Goal: Check status: Check status

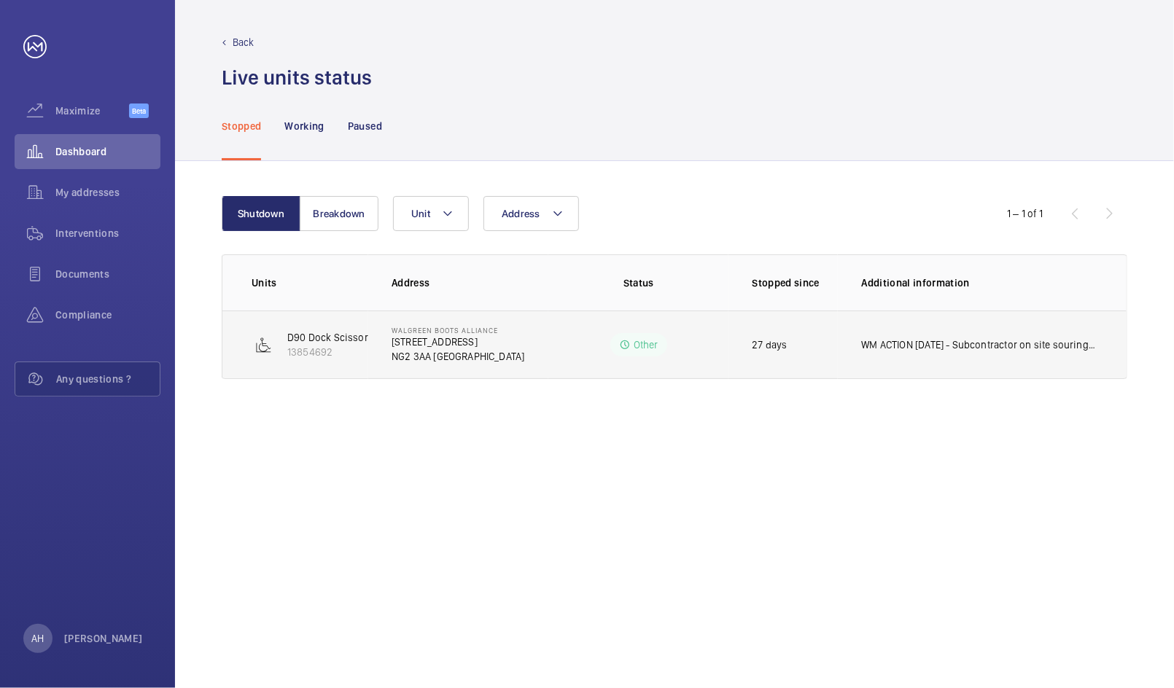
click at [867, 354] on td "WM ACTION [DATE] - Subcontractor on site souring replacement transformer" at bounding box center [982, 345] width 289 height 69
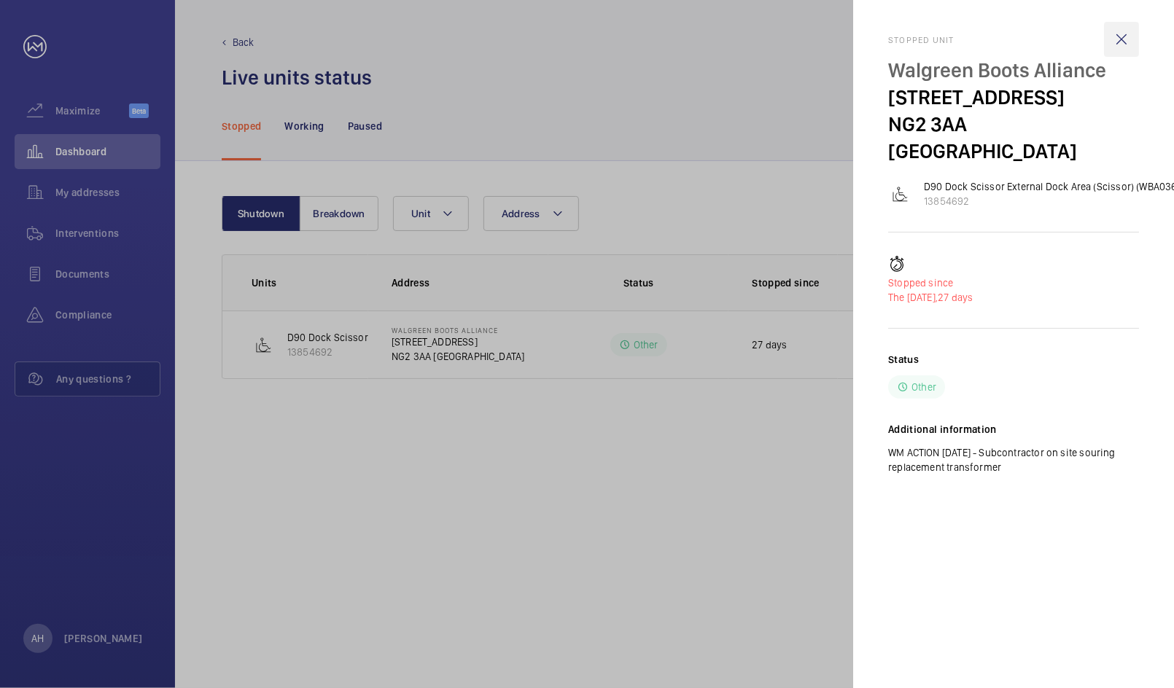
click at [1115, 43] on wm-front-icon-button at bounding box center [1121, 39] width 35 height 35
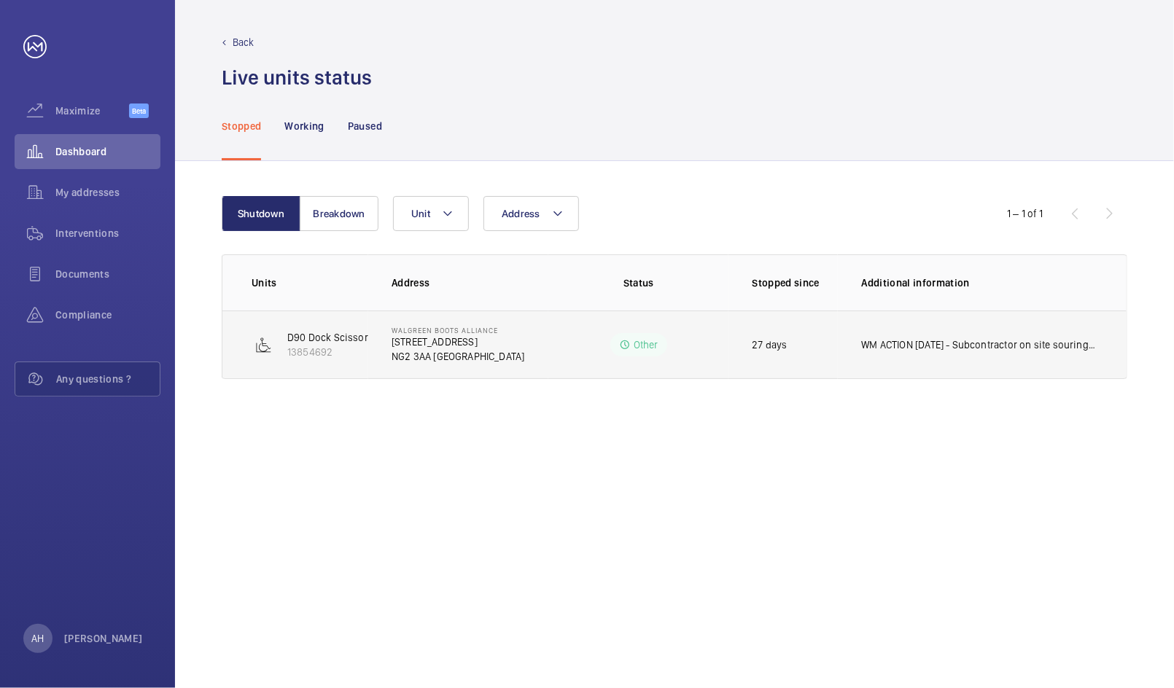
click at [951, 370] on td "WM ACTION [DATE] - Subcontractor on site souring replacement transformer" at bounding box center [982, 345] width 289 height 69
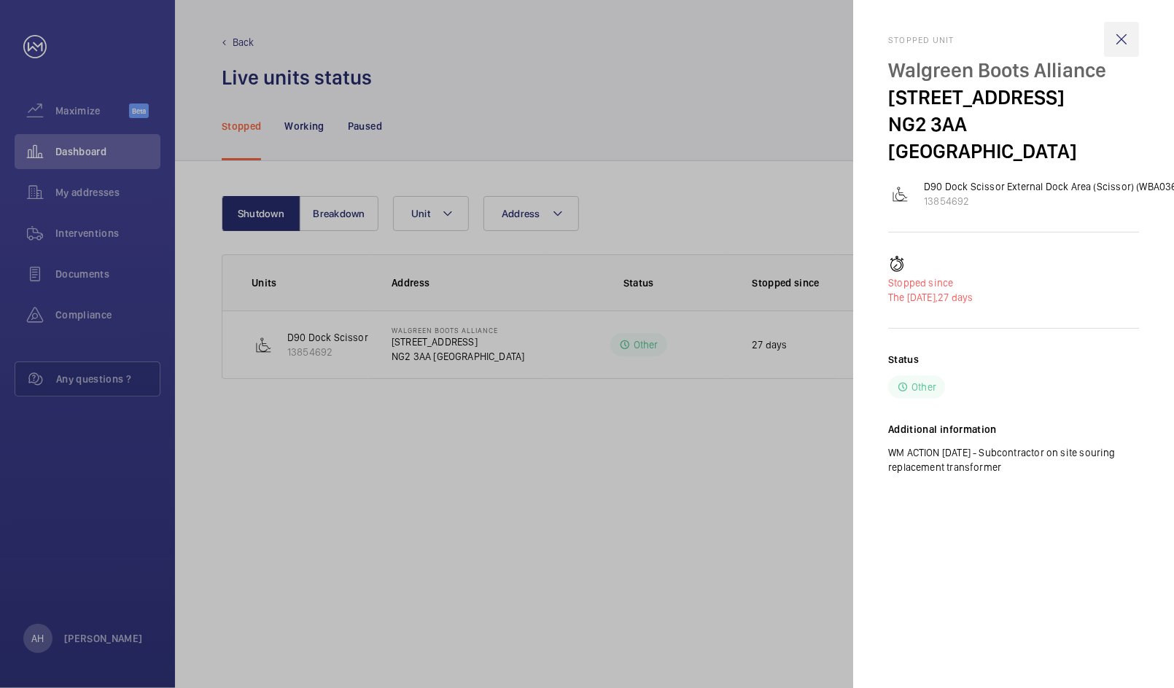
click at [1117, 54] on wm-front-icon-button at bounding box center [1121, 39] width 35 height 35
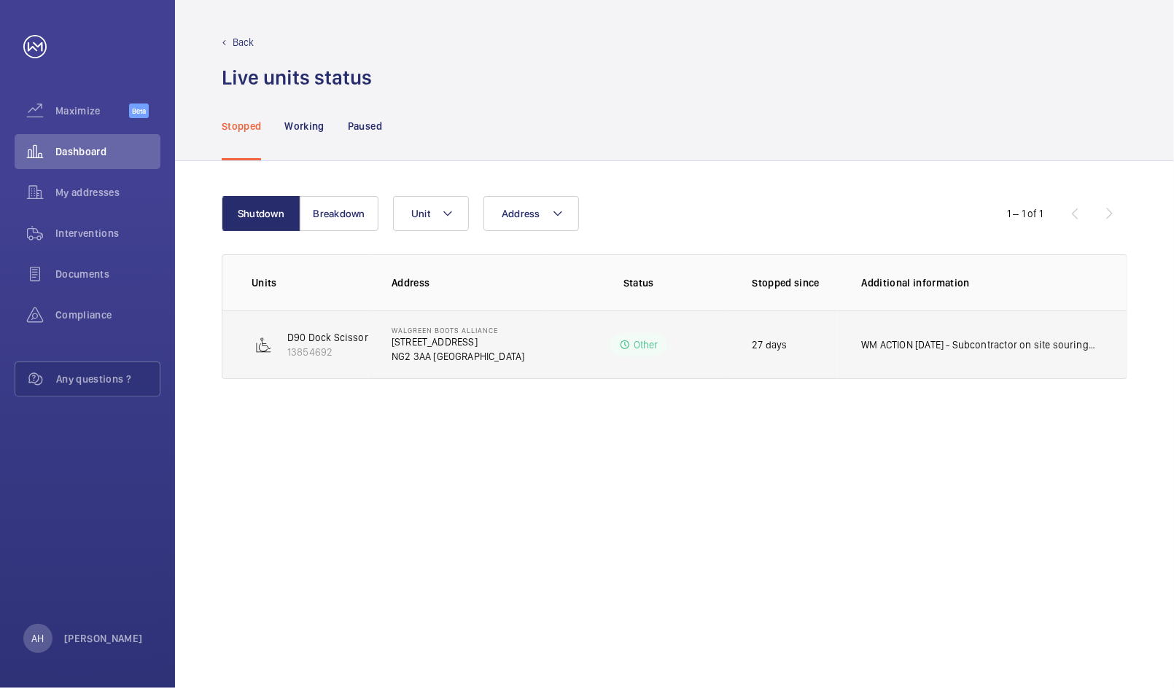
click at [890, 314] on td "WM ACTION [DATE] - Subcontractor on site souring replacement transformer" at bounding box center [982, 345] width 289 height 69
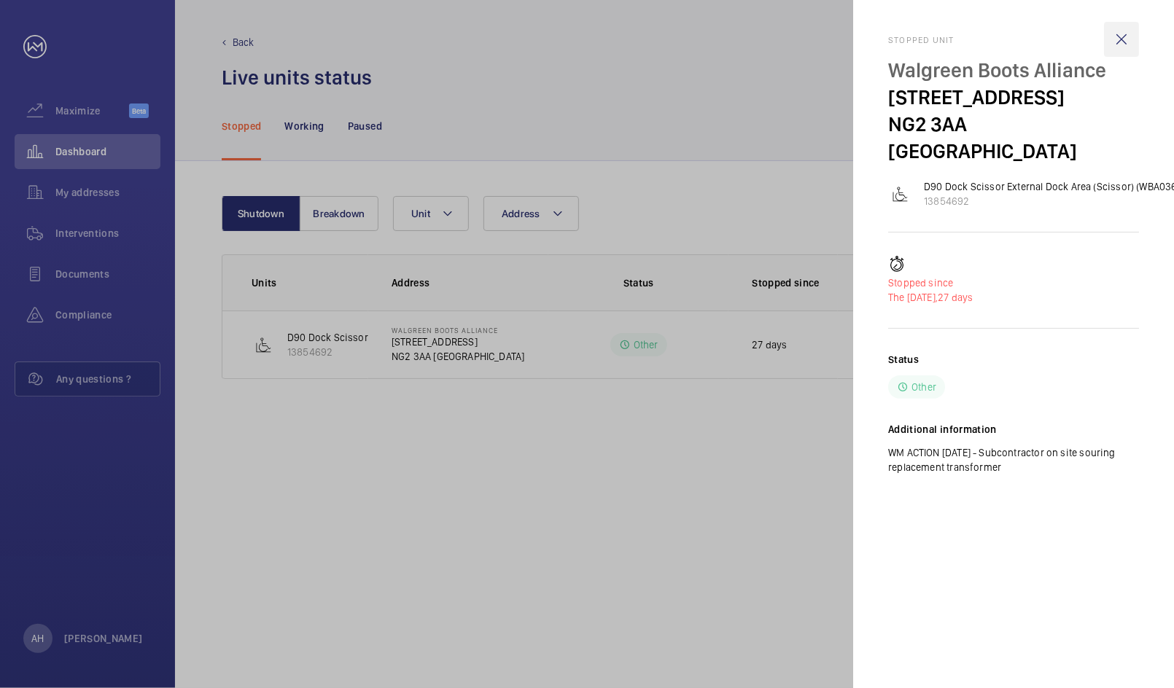
click at [1116, 34] on wm-front-icon-button at bounding box center [1121, 39] width 35 height 35
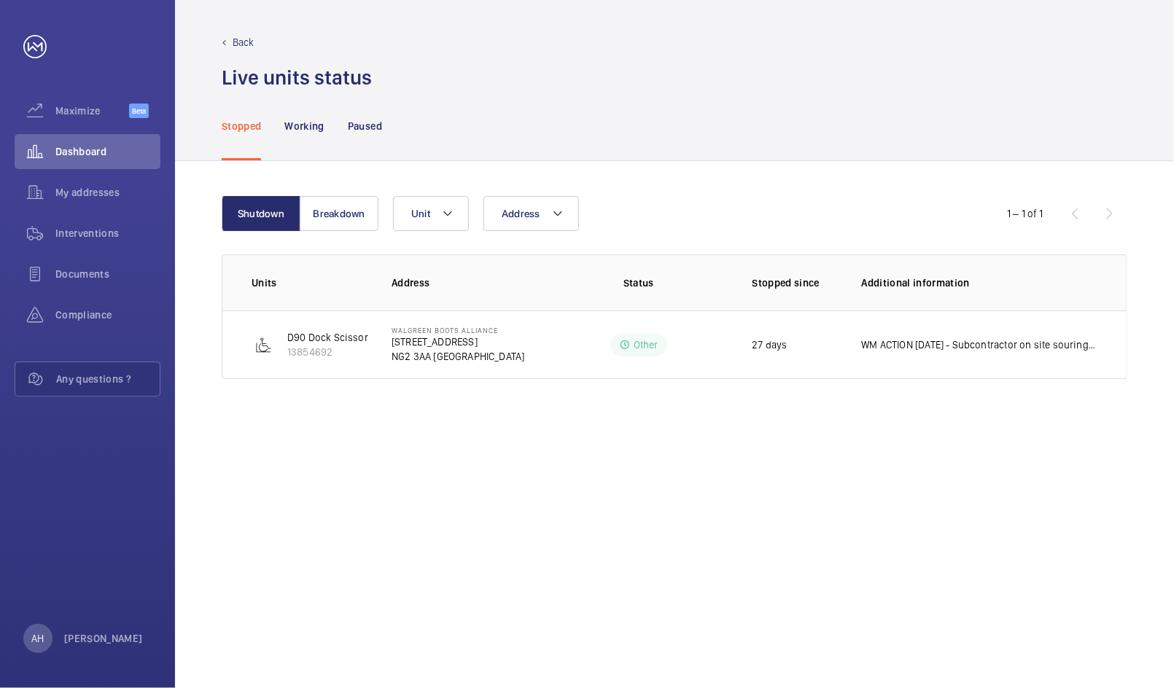
click at [214, 51] on div "Back Live units status﻿" at bounding box center [674, 45] width 999 height 91
click at [230, 40] on div "Back" at bounding box center [674, 42] width 905 height 15
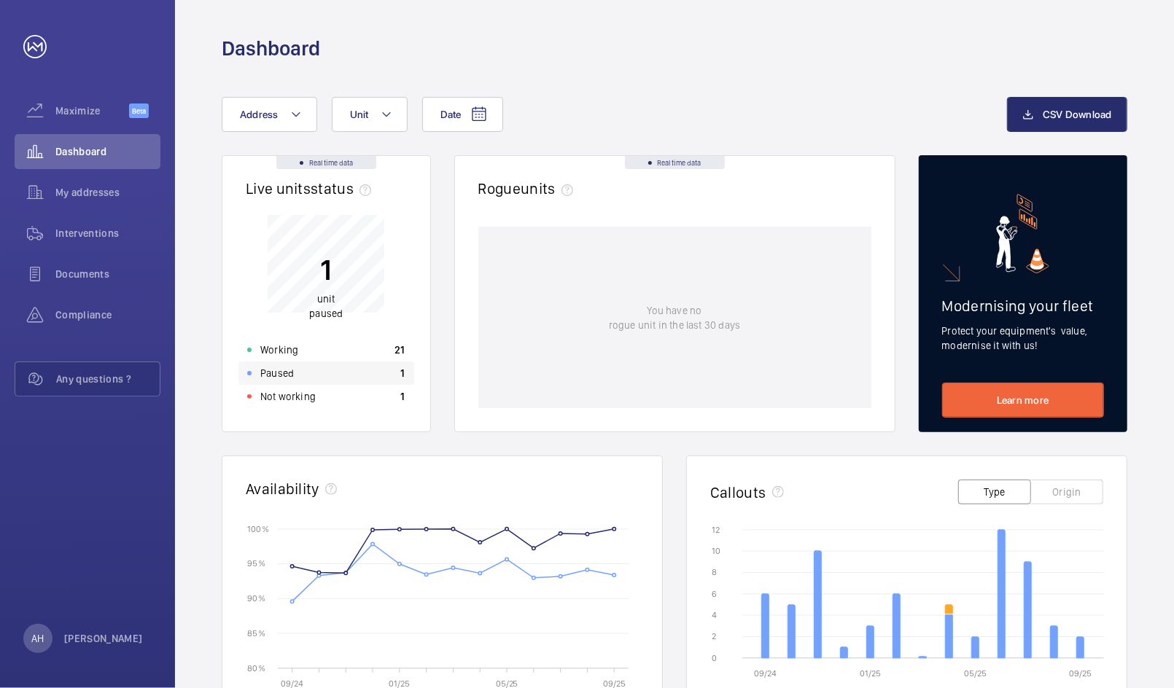
click at [308, 370] on div "Paused 1" at bounding box center [326, 373] width 176 height 23
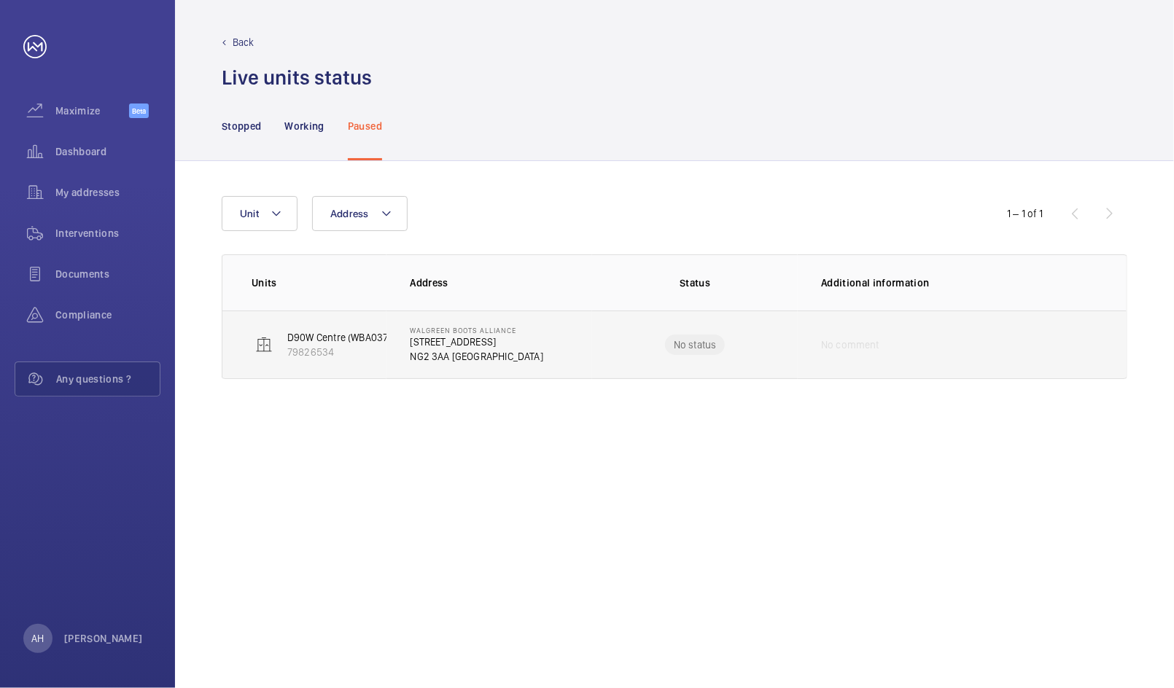
click at [309, 374] on td "D90W Centre (WBA03732) No 154 79826534" at bounding box center [304, 345] width 164 height 69
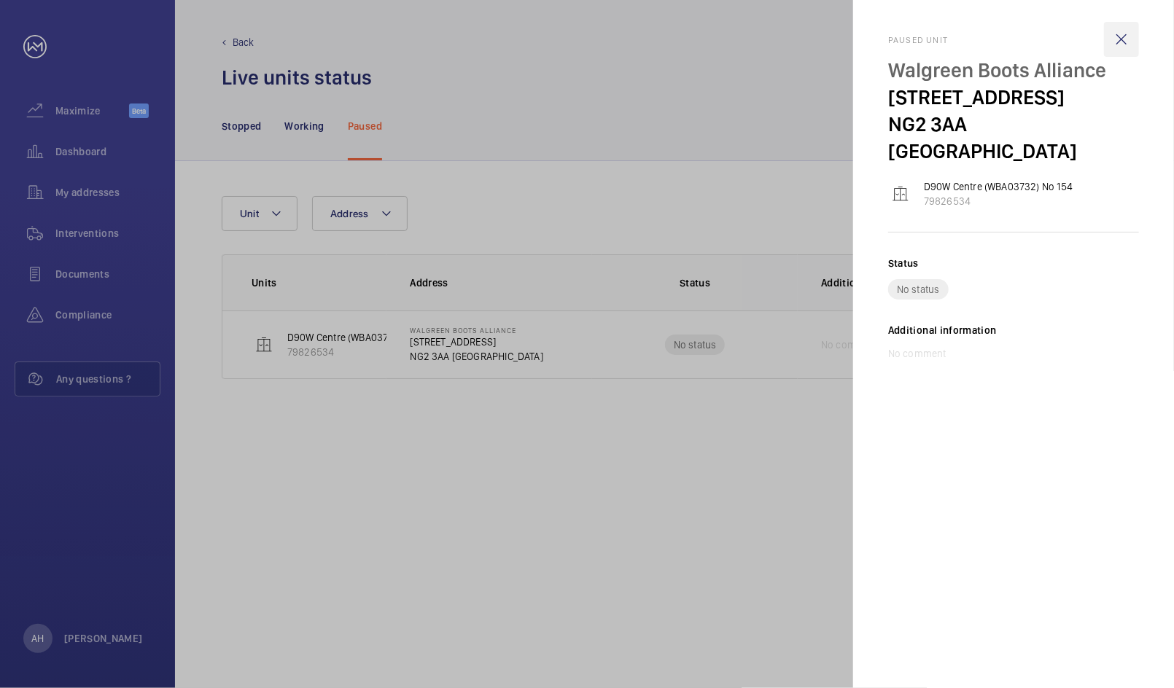
click at [1115, 43] on wm-front-icon-button at bounding box center [1121, 39] width 35 height 35
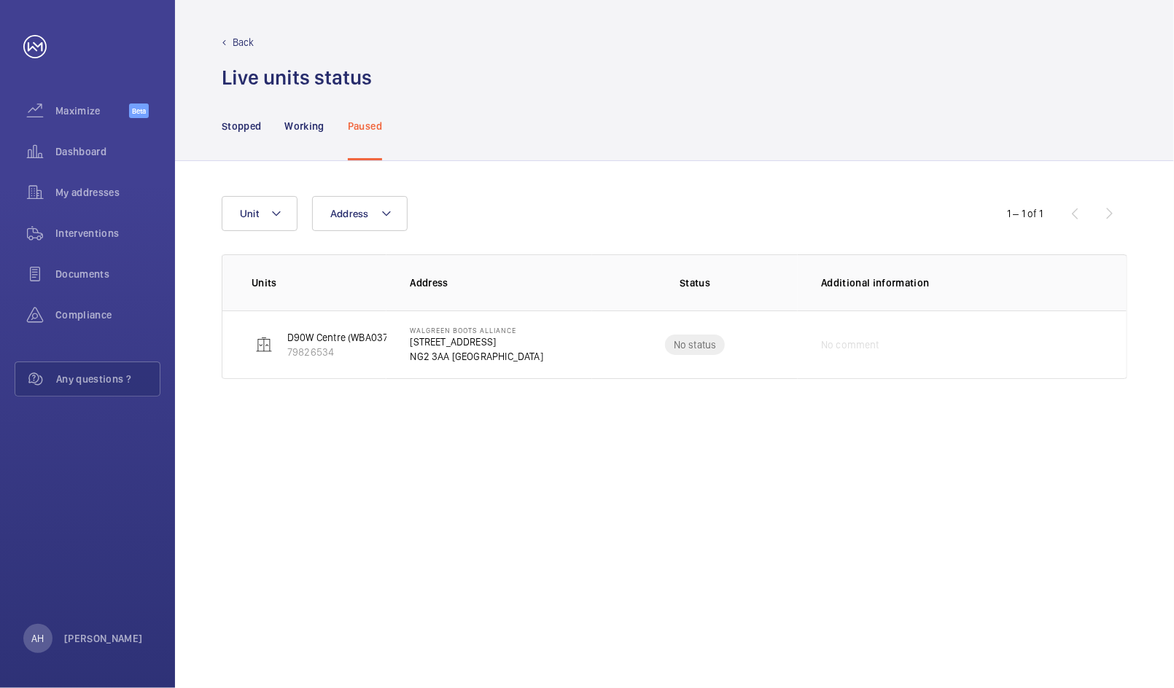
click at [225, 38] on div "Back" at bounding box center [674, 42] width 905 height 15
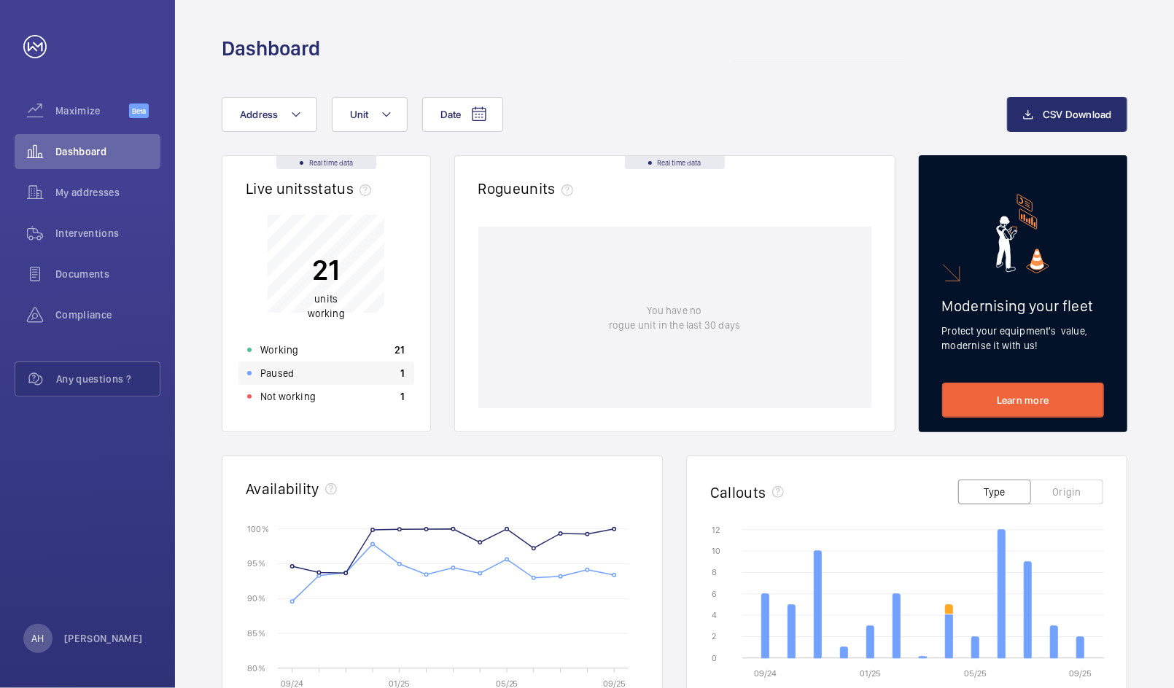
click at [281, 367] on p "Paused" at bounding box center [277, 373] width 34 height 15
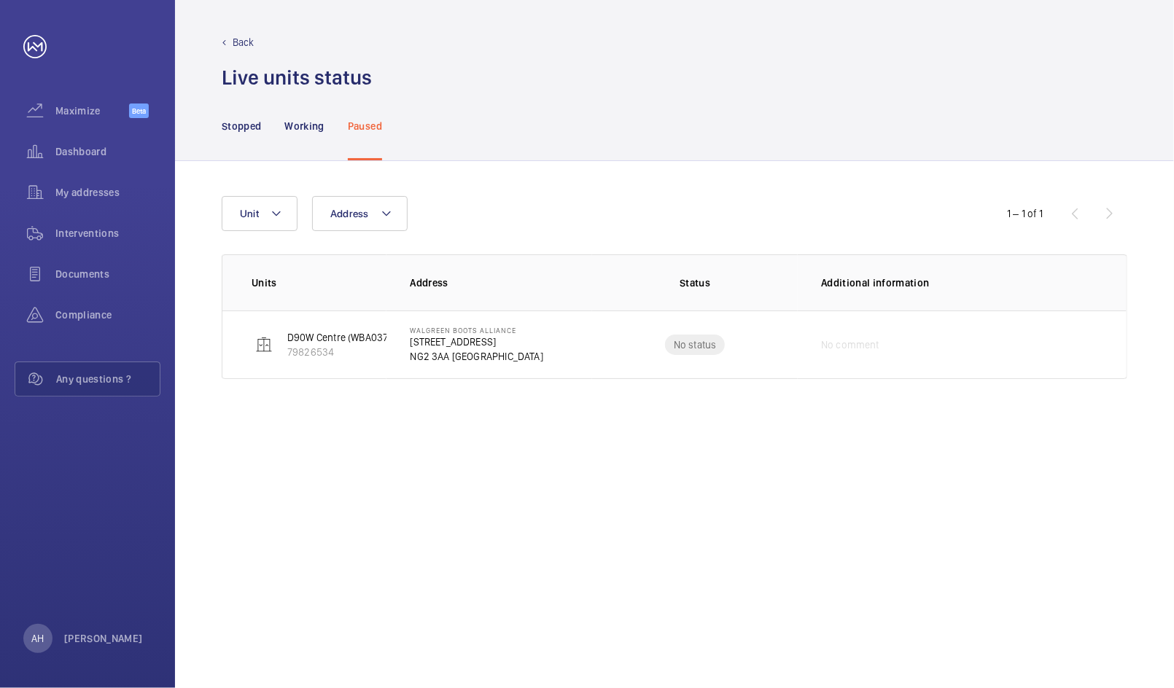
click at [235, 36] on p "Back" at bounding box center [244, 42] width 22 height 15
